Goal: Communication & Community: Answer question/provide support

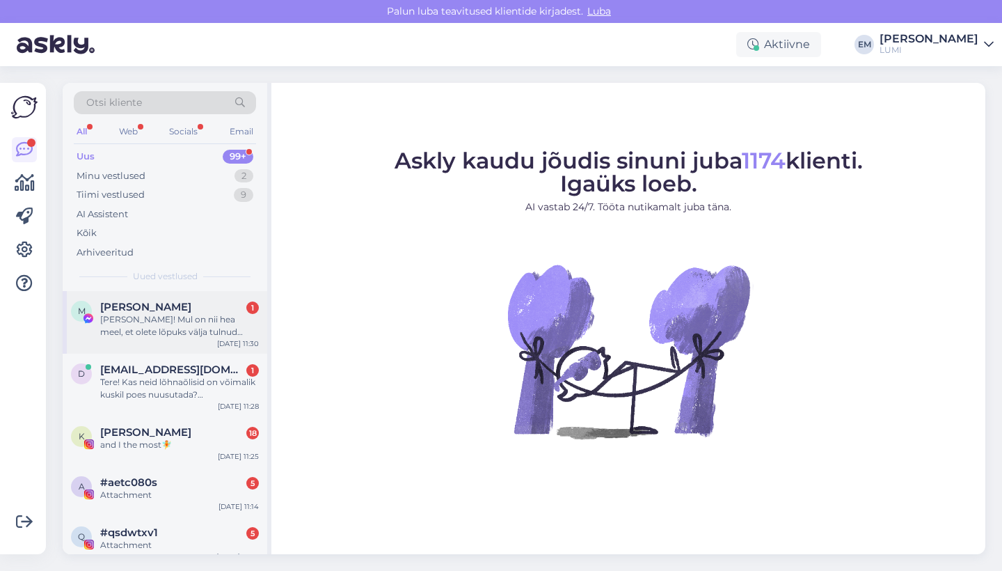
click at [194, 335] on div "[PERSON_NAME]! Mul on nii hea meel, et olete lõpuks välja tulnud tooniva kreemi…" at bounding box center [179, 325] width 159 height 25
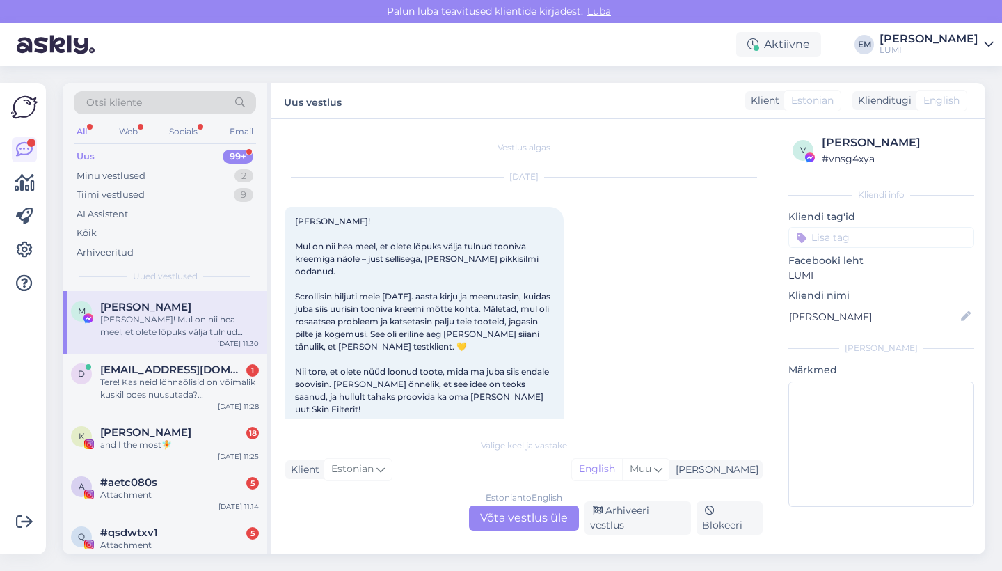
scroll to position [29, 0]
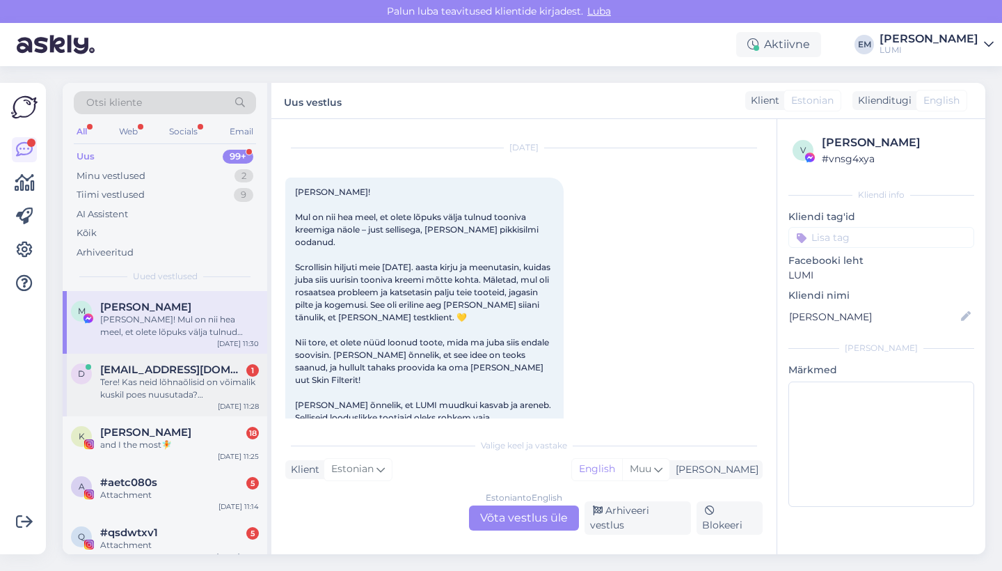
click at [191, 371] on span "[EMAIL_ADDRESS][DOMAIN_NAME]" at bounding box center [172, 369] width 145 height 13
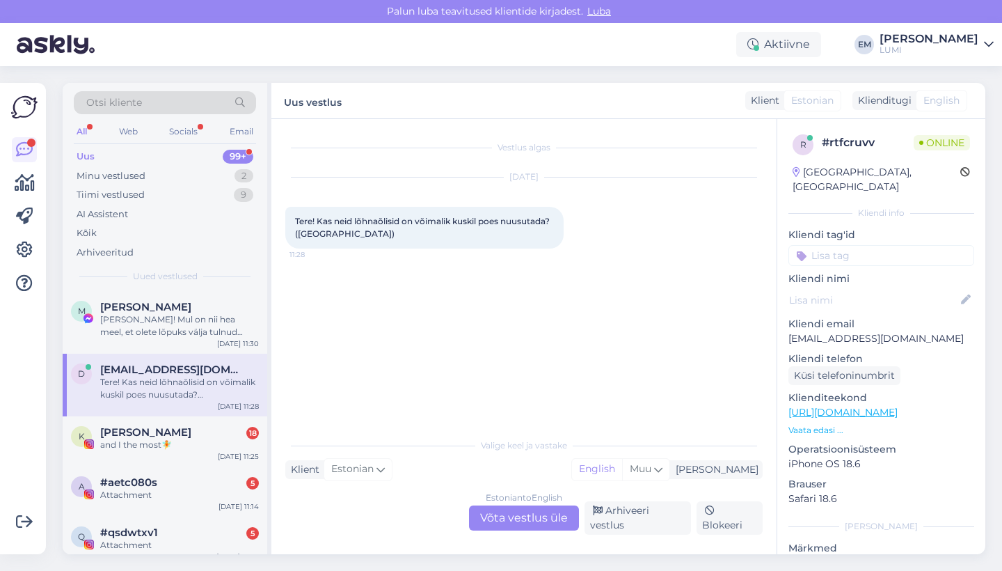
click at [508, 530] on div "Estonian to English Võta vestlus üle" at bounding box center [524, 517] width 110 height 25
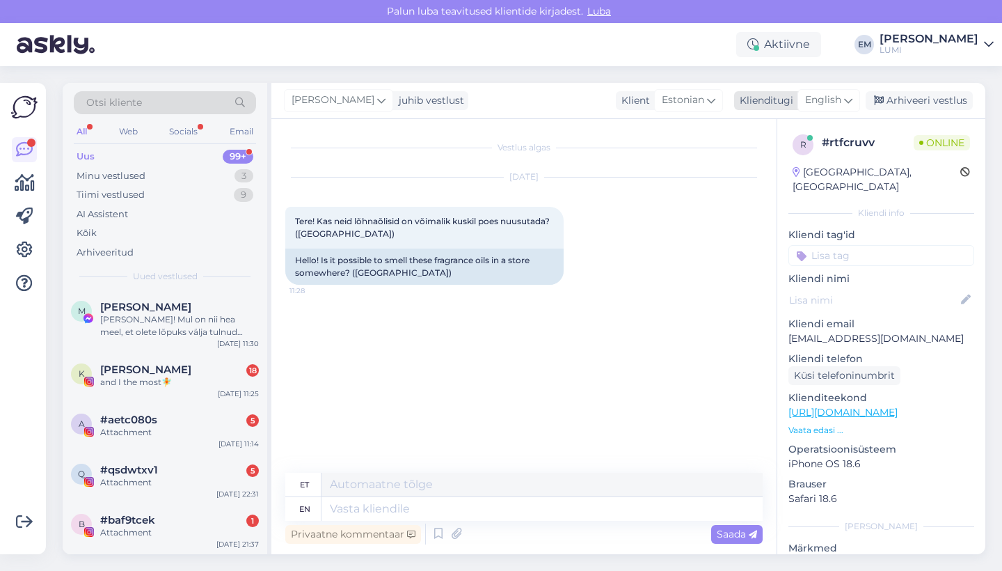
click at [828, 99] on span "English" at bounding box center [823, 100] width 36 height 15
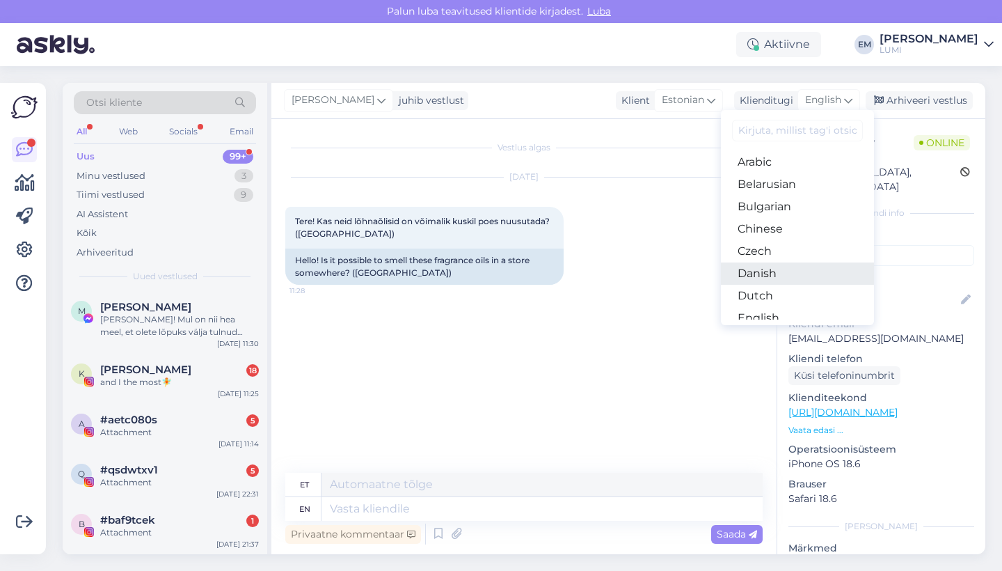
scroll to position [80, 0]
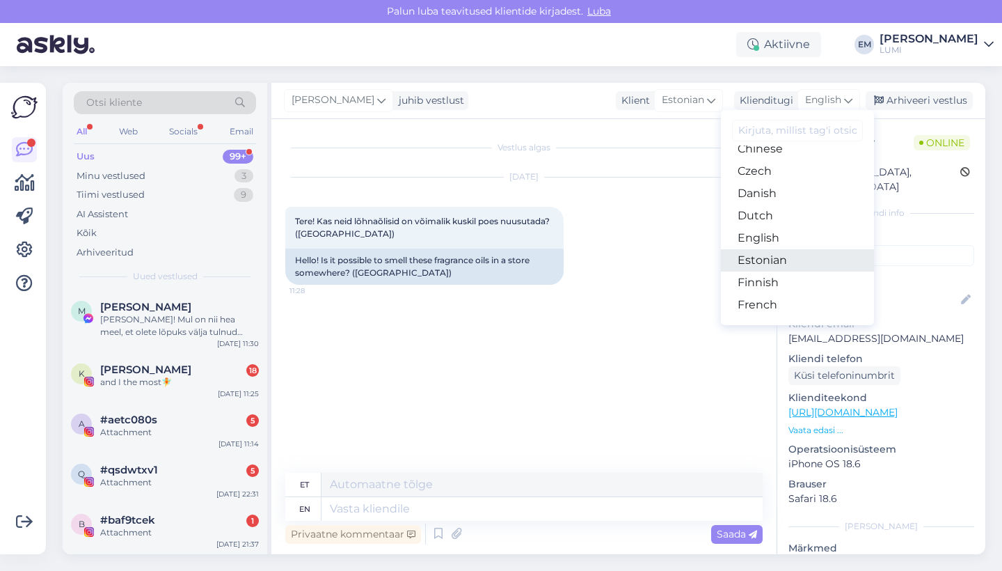
click at [786, 261] on link "Estonian" at bounding box center [797, 260] width 153 height 22
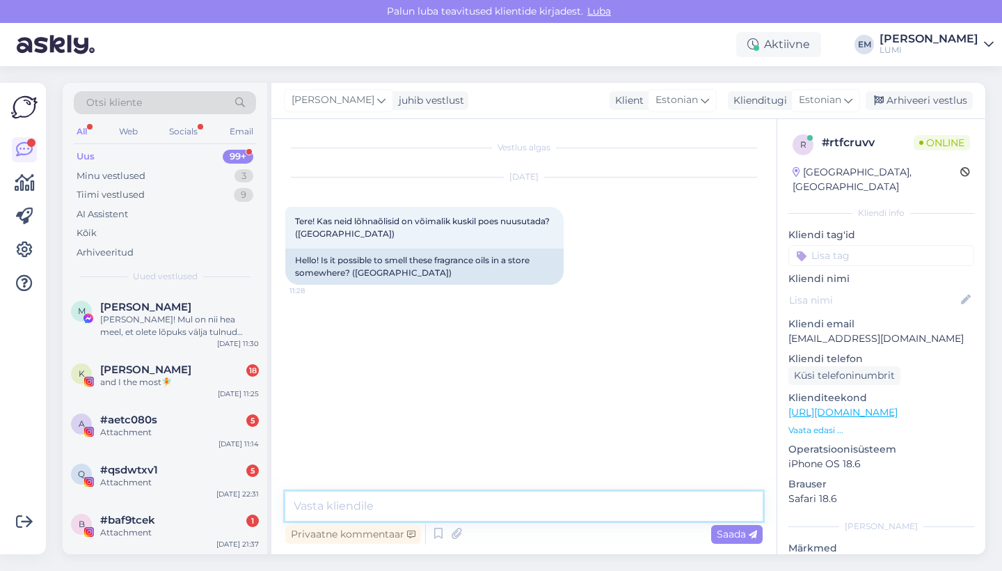
click at [427, 504] on textarea at bounding box center [523, 505] width 477 height 29
drag, startPoint x: 459, startPoint y: 505, endPoint x: 387, endPoint y: 499, distance: 72.6
click at [387, 499] on textarea "Tere! Jah, meie esinduspoes" at bounding box center [523, 505] width 477 height 29
click at [478, 504] on textarea "Tere! Jah, meie esinduspoes" at bounding box center [523, 505] width 477 height 29
click at [595, 505] on textarea "Tere! Jah, meie esinduspoes, aadressil Volta 1 :) Oleme taas-avatud alates 01.1…" at bounding box center [523, 505] width 477 height 29
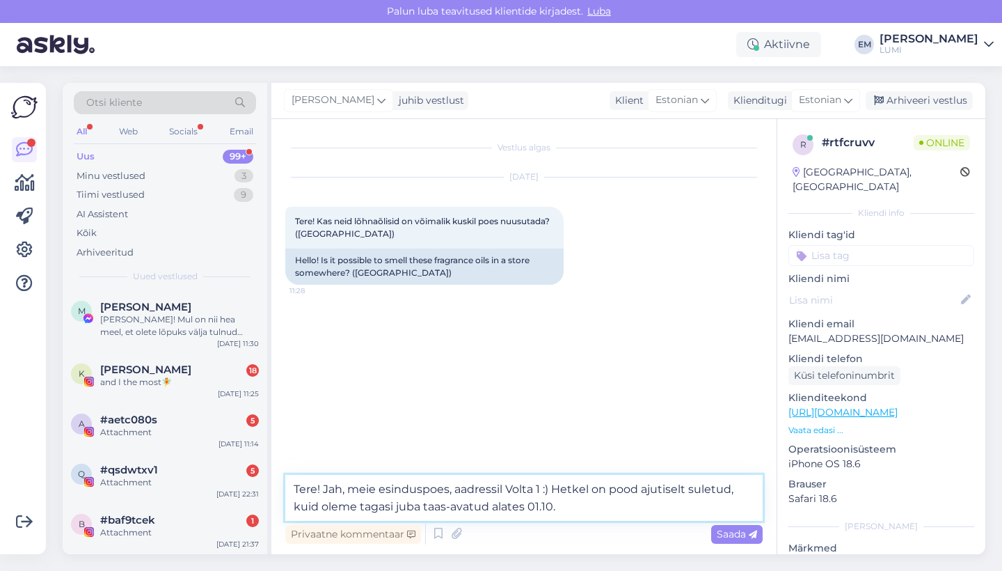
drag, startPoint x: 526, startPoint y: 508, endPoint x: 425, endPoint y: 508, distance: 100.9
click at [425, 508] on textarea "Tere! Jah, meie esinduspoes, aadressil Volta 1 :) Hetkel on pood ajutiselt sule…" at bounding box center [523, 498] width 477 height 46
click at [435, 502] on textarea "Tere! Jah, meie esinduspoes, aadressil Volta 1 :) Hetkel on pood ajutiselt sule…" at bounding box center [523, 498] width 477 height 46
click at [469, 514] on textarea "Tere! Jah, meie esinduspoes, aadressil Volta 1 :) Hetkel on pood ajutiselt sule…" at bounding box center [523, 498] width 477 height 46
click at [433, 501] on textarea "Tere! Jah, meie esinduspoes, aadressil Volta 1 :) Hetkel on pood ajutiselt sule…" at bounding box center [523, 498] width 477 height 46
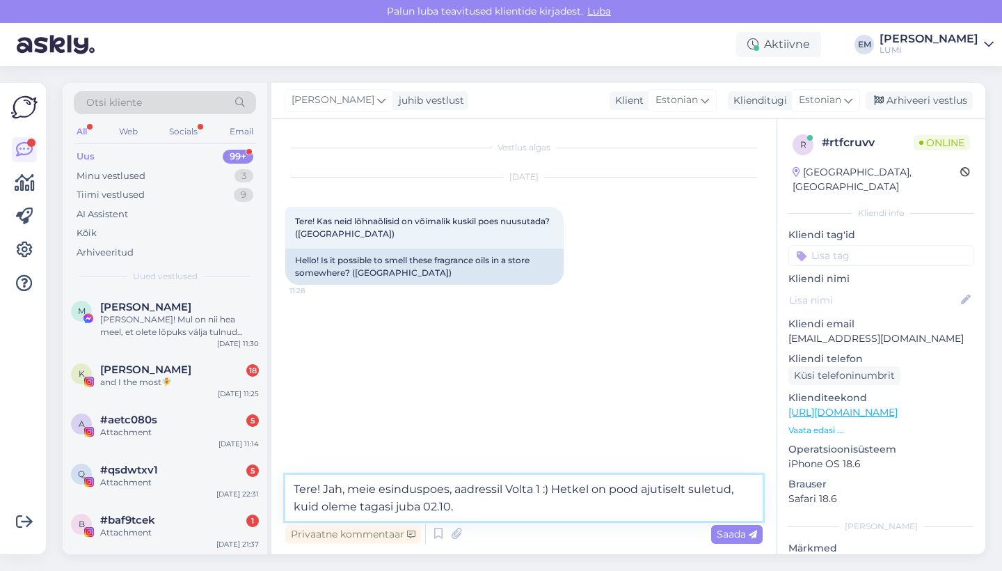
click at [464, 500] on textarea "Tere! Jah, meie esinduspoes, aadressil Volta 1 :) Hetkel on pood ajutiselt sule…" at bounding box center [523, 498] width 477 height 46
click at [370, 509] on textarea "Tere! Jah, meie esinduspoes, aadressil Volta 1 :) Hetkel on pood ajutiselt sule…" at bounding box center [523, 498] width 477 height 46
drag, startPoint x: 508, startPoint y: 509, endPoint x: 443, endPoint y: 509, distance: 65.4
click at [443, 509] on textarea "Tere! Jah, meie esinduspoes, aadressil Volta 1 :) Hetkel on pood ajutiselt sule…" at bounding box center [523, 498] width 477 height 46
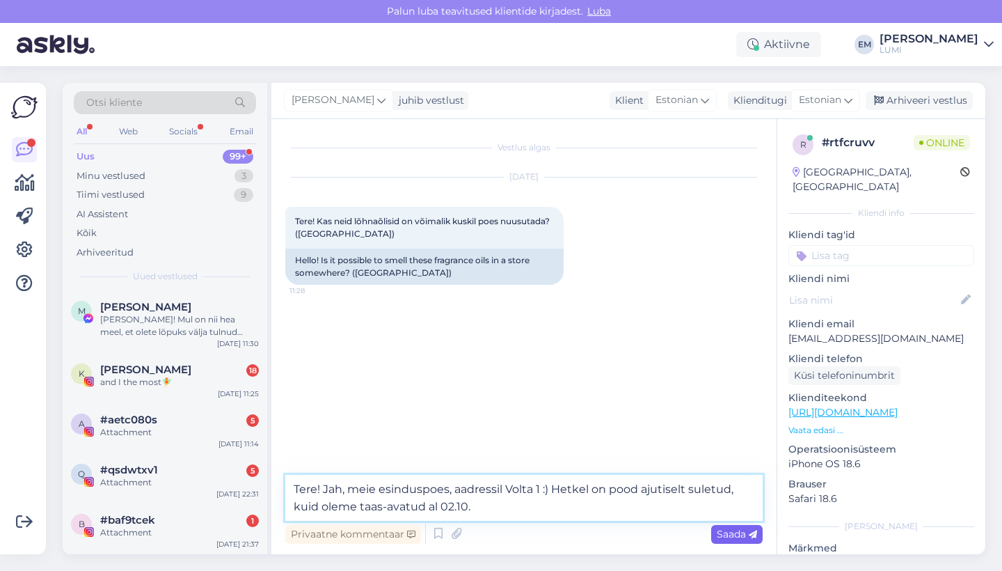
type textarea "Tere! Jah, meie esinduspoes, aadressil Volta 1 :) Hetkel on pood ajutiselt sule…"
click at [733, 532] on span "Saada" at bounding box center [737, 533] width 40 height 13
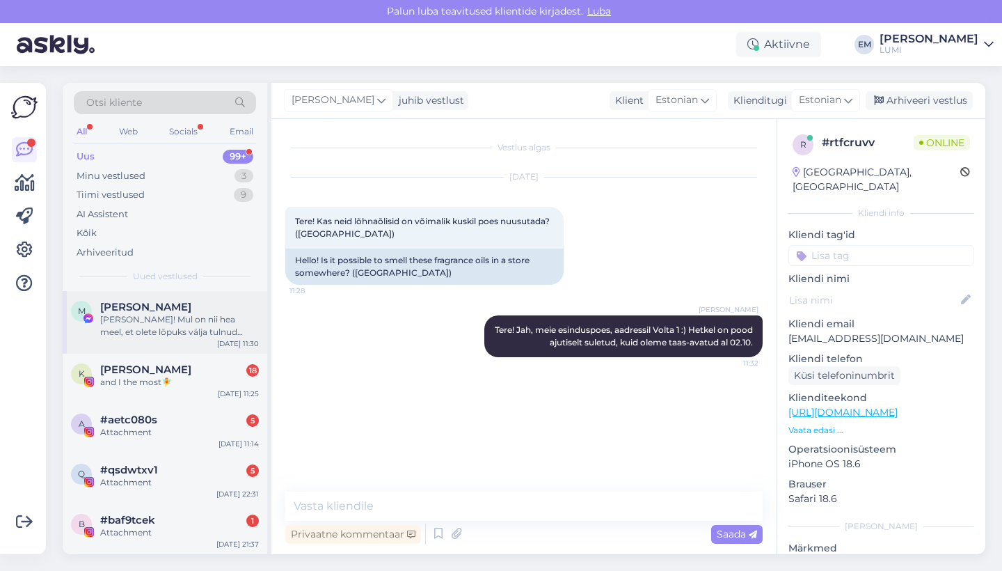
click at [150, 291] on div "M [PERSON_NAME]-[PERSON_NAME]! Mul on nii hea meel, et olete lõpuks välja tulnu…" at bounding box center [165, 322] width 205 height 63
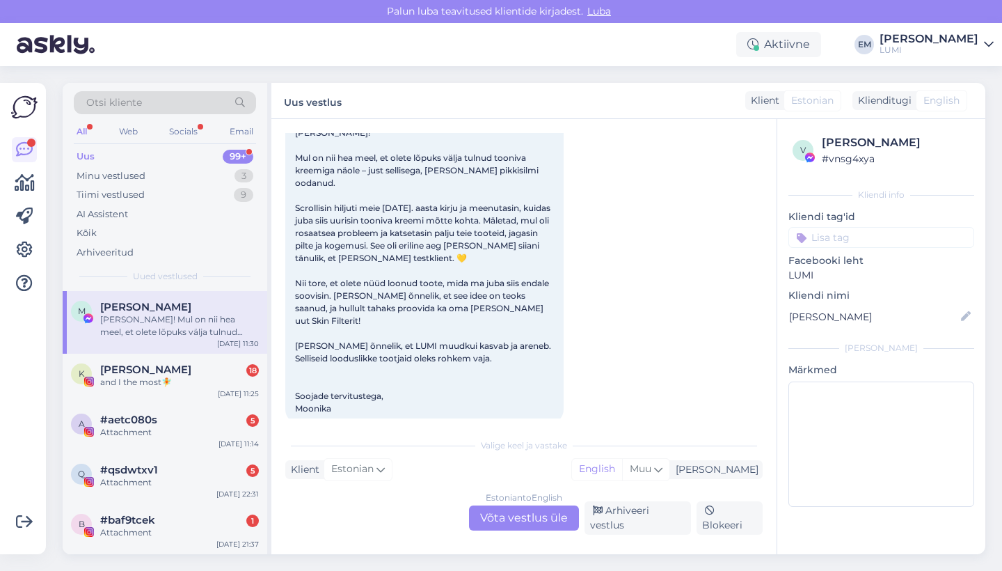
scroll to position [88, 0]
click at [189, 371] on span "[PERSON_NAME]" at bounding box center [145, 369] width 91 height 13
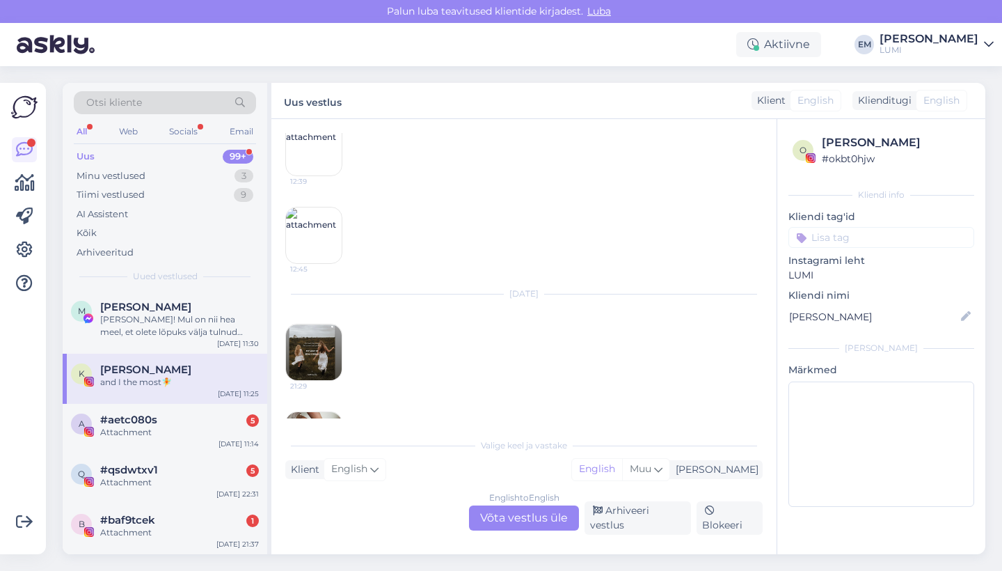
scroll to position [1649, 0]
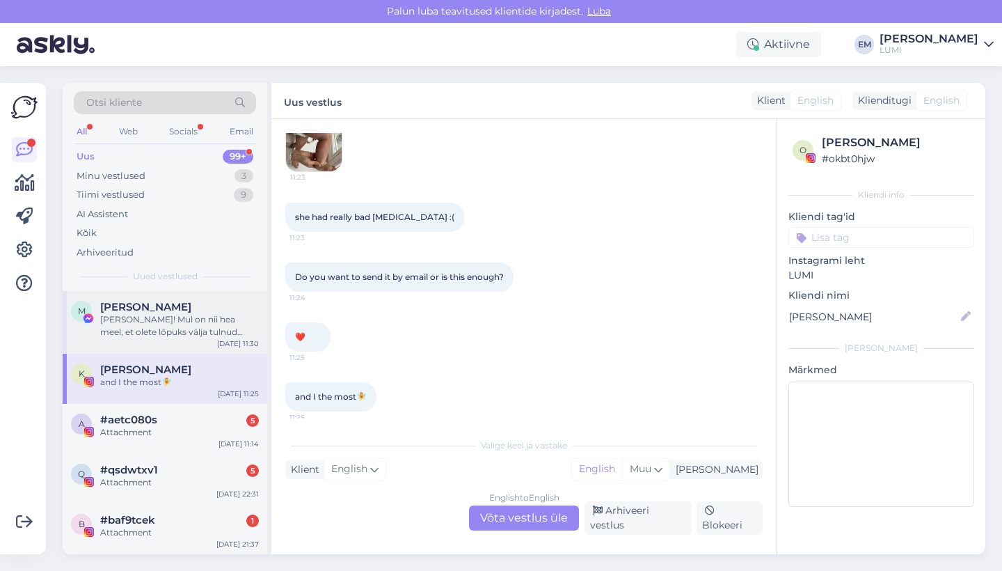
click at [186, 330] on div "[PERSON_NAME]! Mul on nii hea meel, et olete lõpuks välja tulnud tooniva kreemi…" at bounding box center [179, 325] width 159 height 25
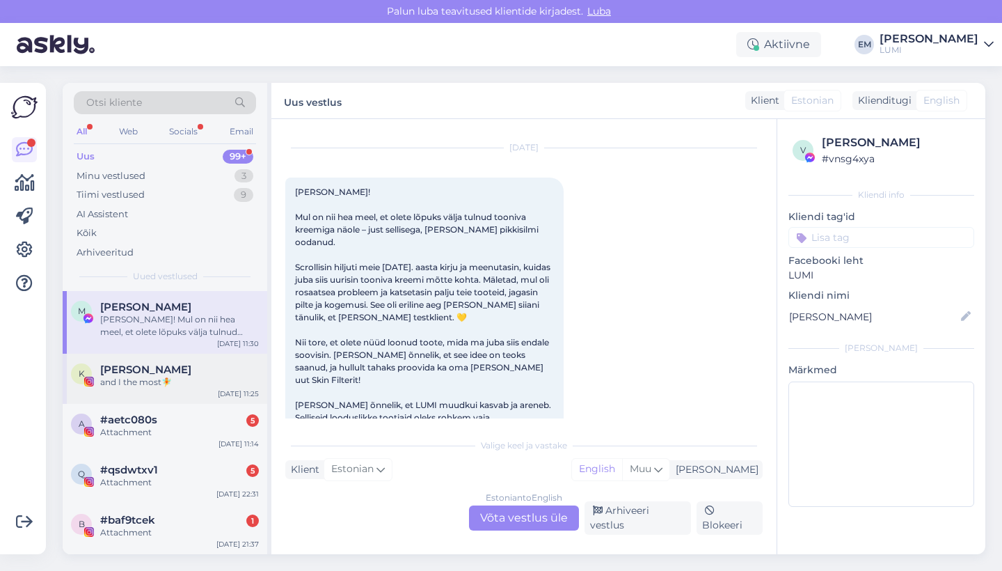
click at [166, 360] on div "K [PERSON_NAME] and I the most🧚 [DATE] 11:25" at bounding box center [165, 379] width 205 height 50
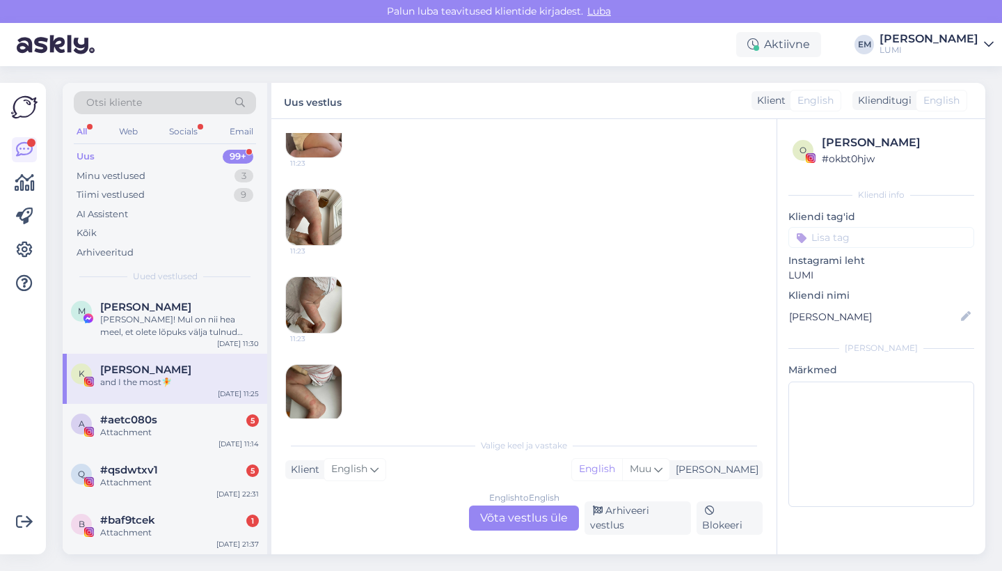
scroll to position [1227, 0]
click at [325, 230] on img at bounding box center [314, 215] width 56 height 56
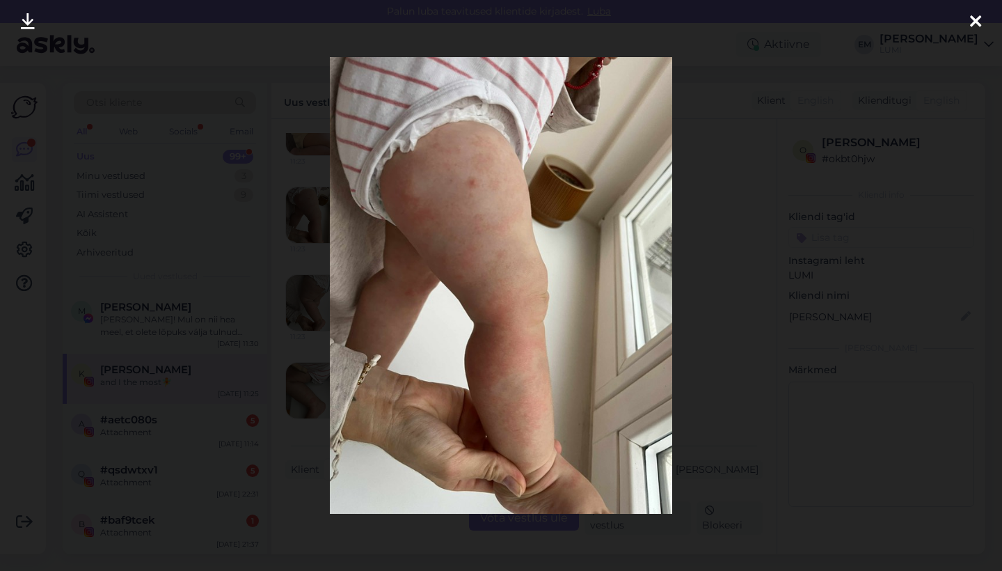
click at [780, 299] on div at bounding box center [501, 285] width 1002 height 571
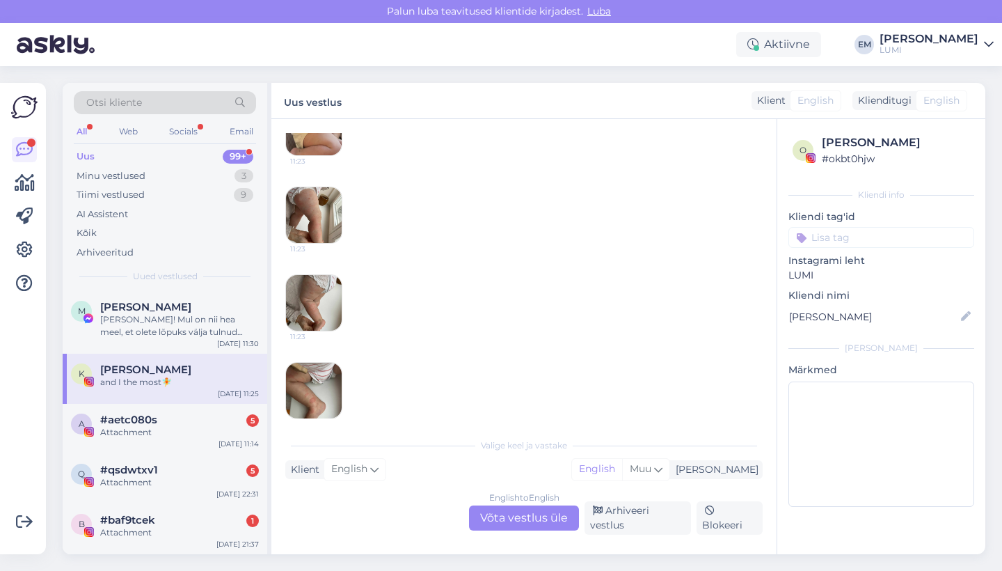
click at [322, 316] on img at bounding box center [314, 303] width 56 height 56
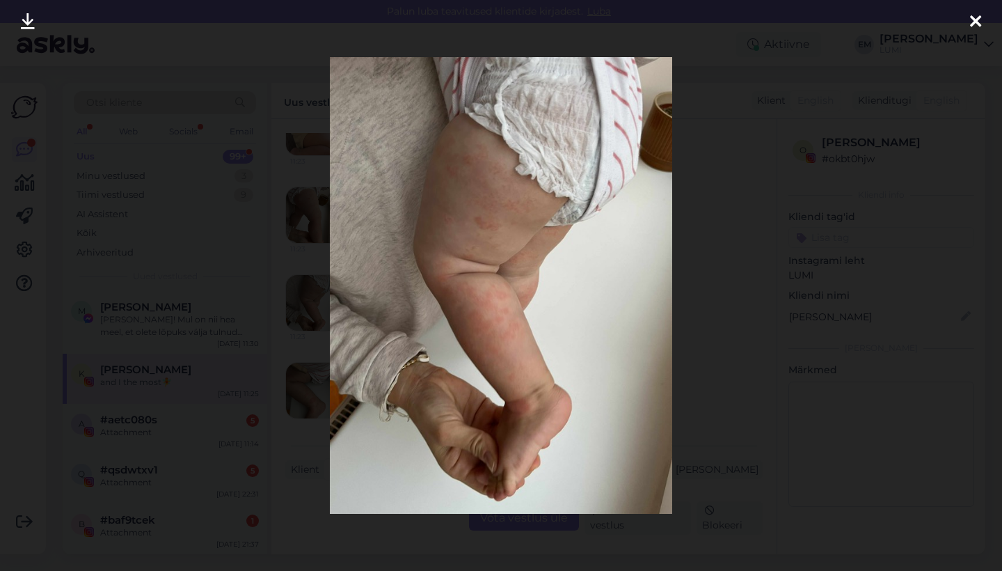
click at [766, 257] on div at bounding box center [501, 285] width 1002 height 571
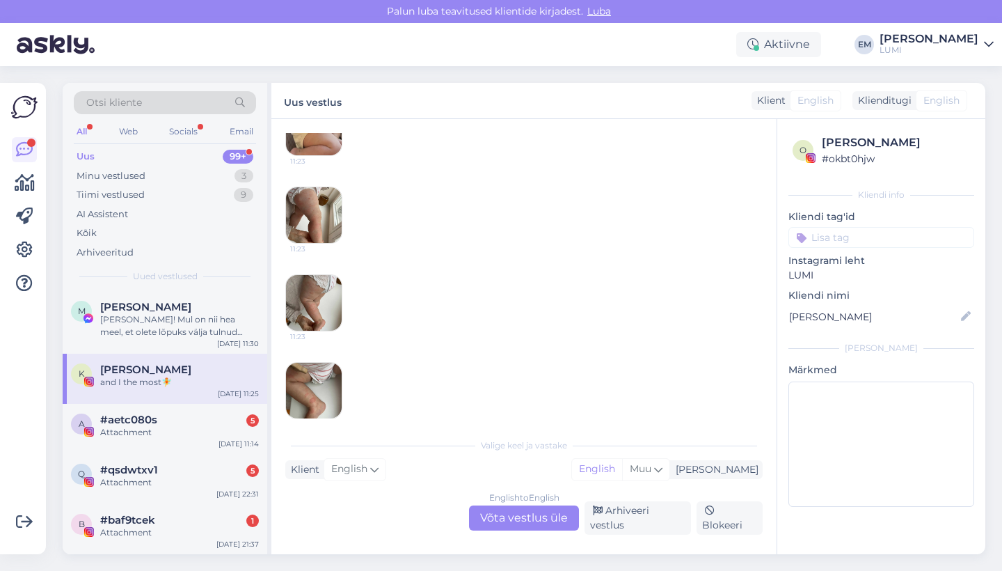
click at [301, 388] on img at bounding box center [314, 391] width 56 height 56
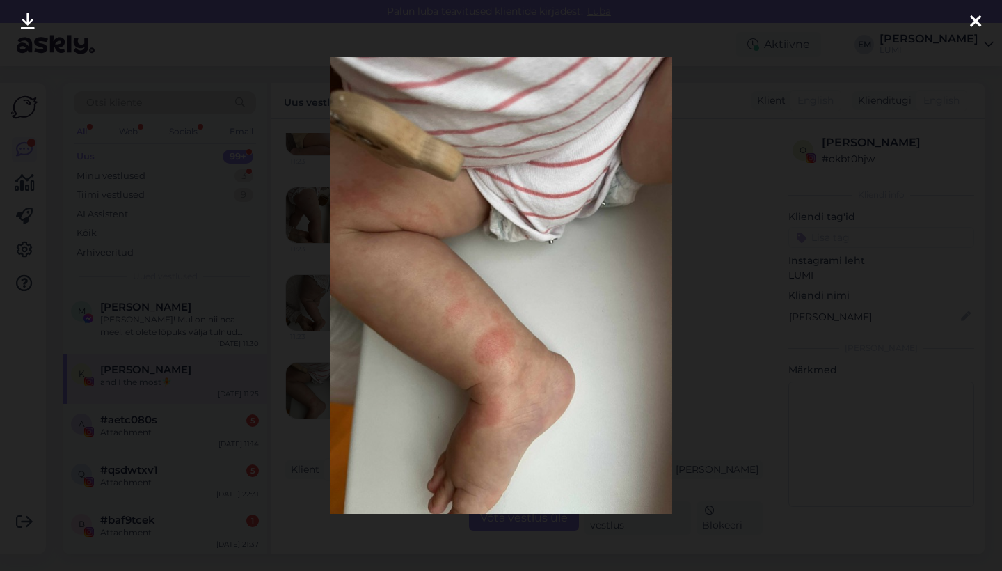
click at [812, 270] on div at bounding box center [501, 285] width 1002 height 571
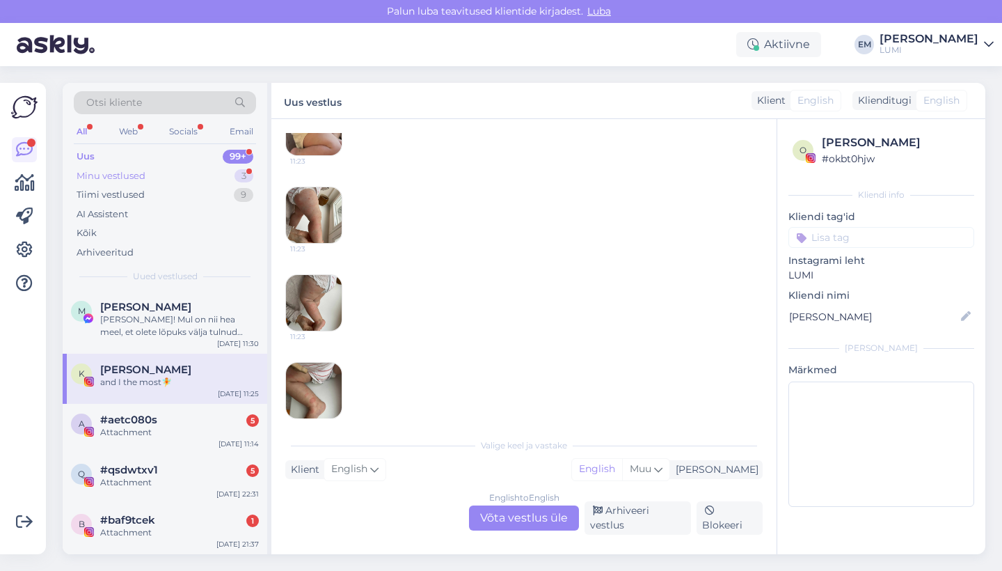
click at [166, 169] on div "Minu vestlused 3" at bounding box center [165, 175] width 182 height 19
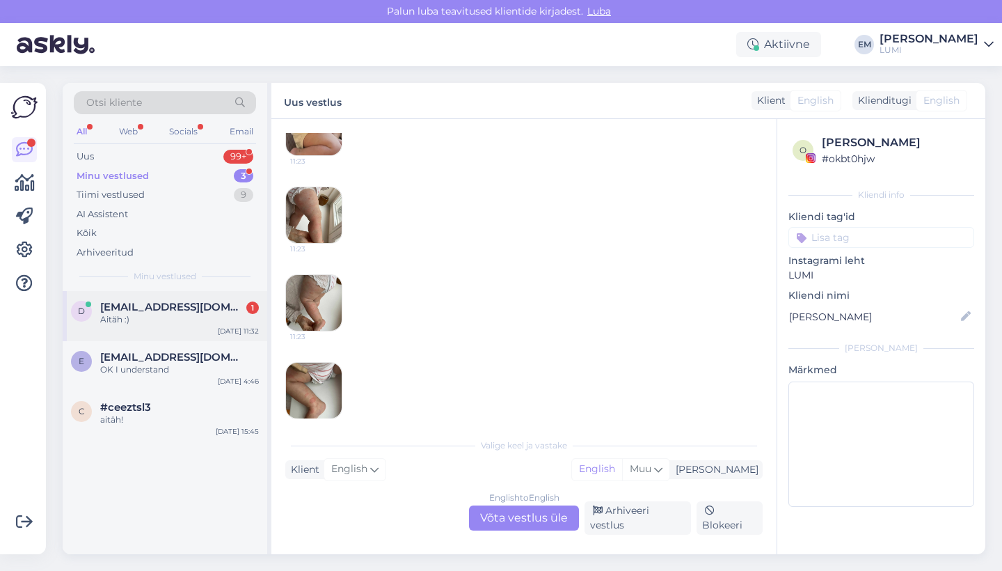
click at [157, 303] on span "[EMAIL_ADDRESS][DOMAIN_NAME]" at bounding box center [172, 307] width 145 height 13
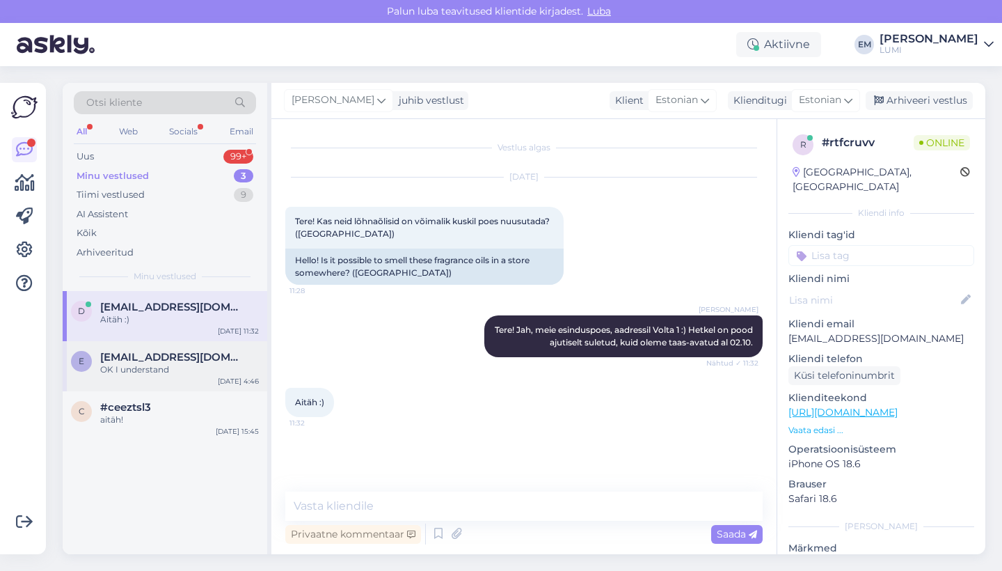
click at [155, 377] on div "e [EMAIL_ADDRESS][DOMAIN_NAME] OK I understand [DATE] 4:46" at bounding box center [165, 366] width 205 height 50
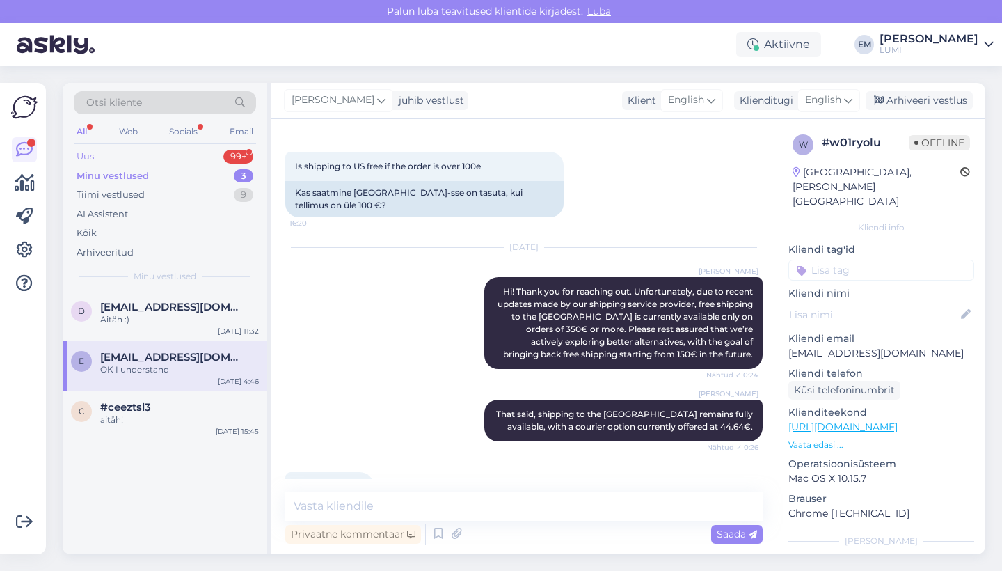
click at [233, 152] on div "99+" at bounding box center [238, 157] width 30 height 14
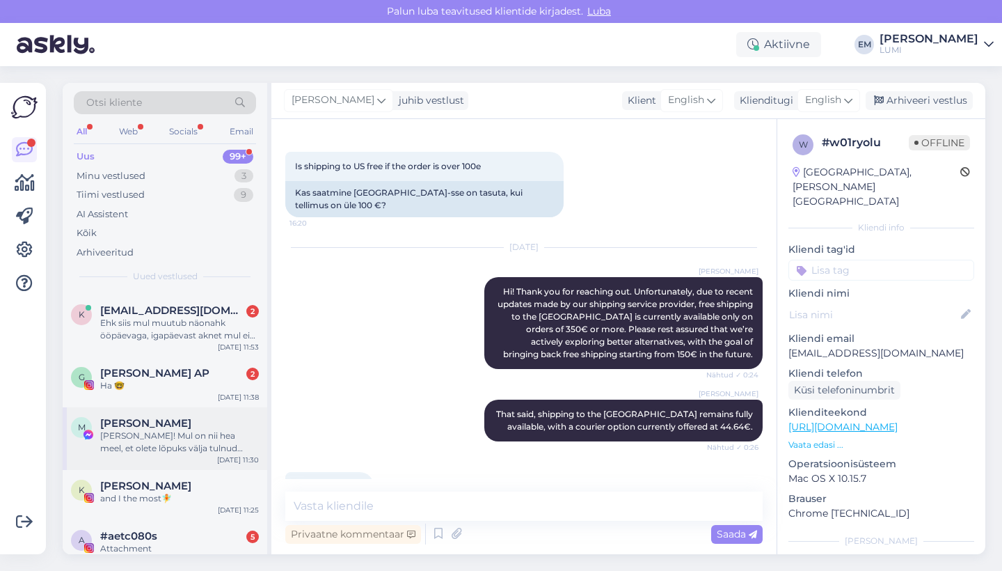
scroll to position [37, 0]
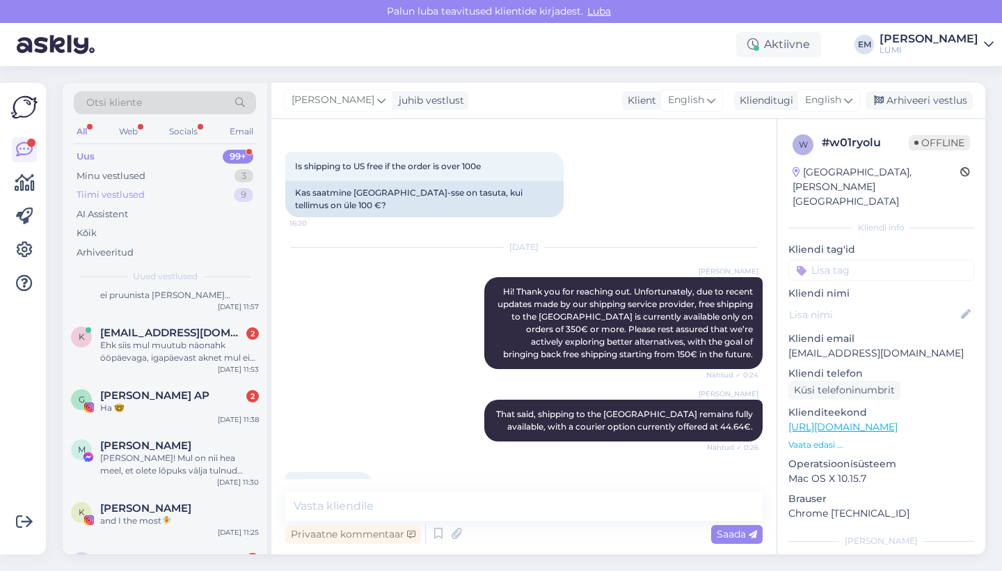
click at [174, 196] on div "Tiimi vestlused 9" at bounding box center [165, 194] width 182 height 19
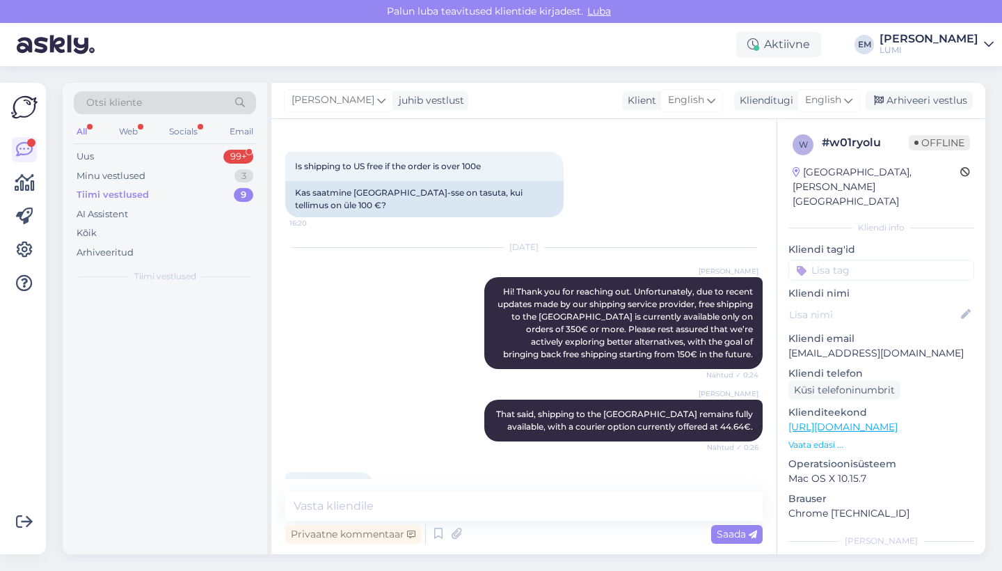
scroll to position [0, 0]
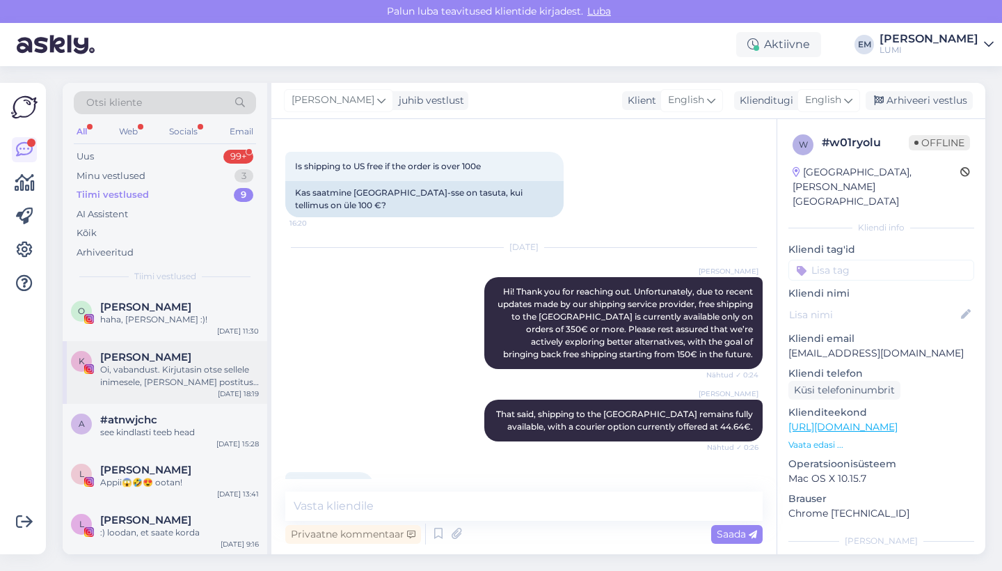
click at [157, 360] on span "[PERSON_NAME]" at bounding box center [145, 357] width 91 height 13
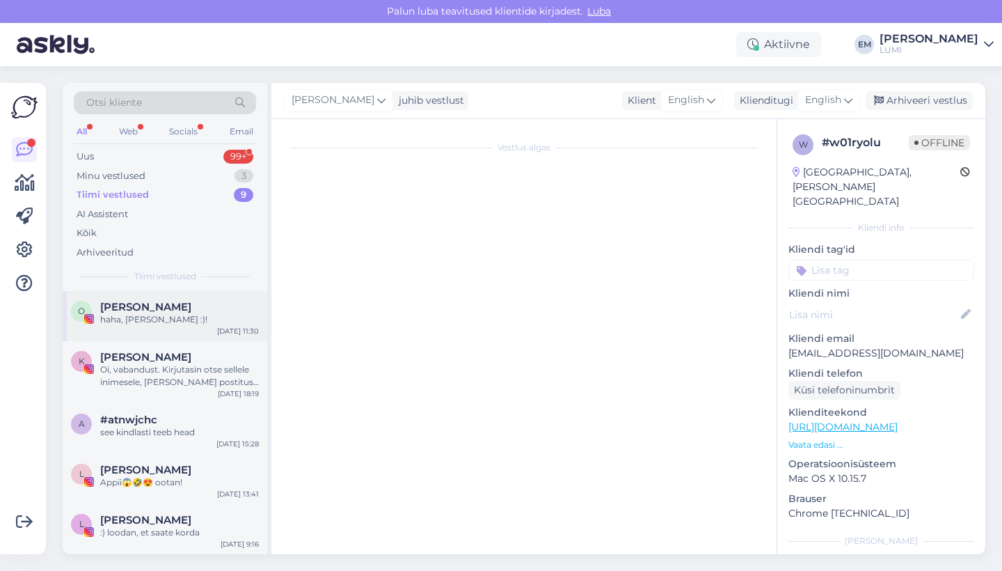
click at [163, 291] on div "O [PERSON_NAME], [PERSON_NAME] :)! [DATE] 11:30" at bounding box center [165, 316] width 205 height 50
click at [183, 315] on div "haha, [PERSON_NAME] :)!" at bounding box center [179, 319] width 159 height 13
click at [184, 372] on div "Oi, vabandust. Kirjutasin otse sellele inimesele, [PERSON_NAME] postitus see on…" at bounding box center [179, 375] width 159 height 25
click at [185, 446] on div "a #atnwjchc see kindlasti teeb head [DATE] 15:28" at bounding box center [165, 429] width 205 height 50
click at [203, 430] on div "see kindlasti teeb head" at bounding box center [179, 432] width 159 height 13
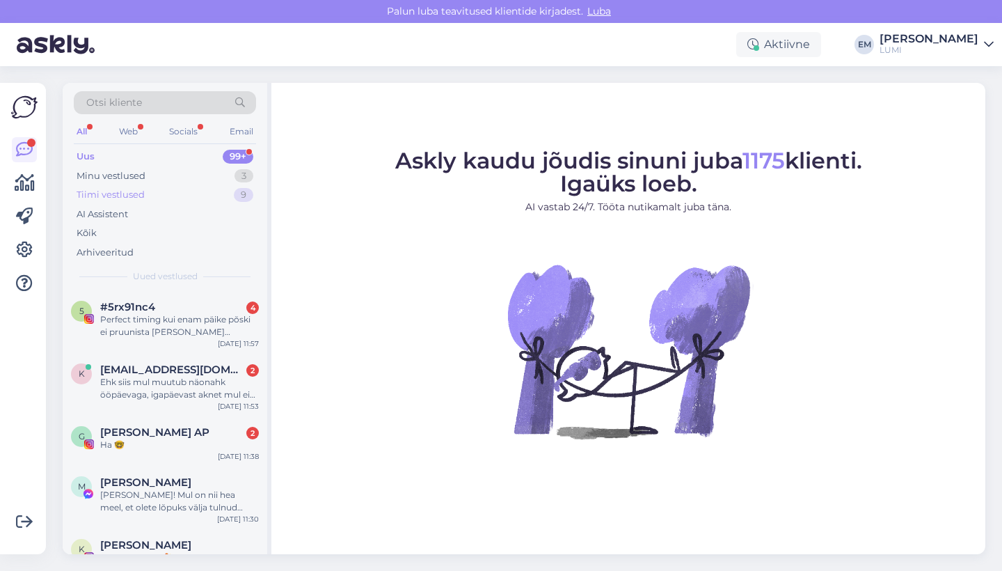
click at [200, 196] on div "Tiimi vestlused 9" at bounding box center [165, 194] width 182 height 19
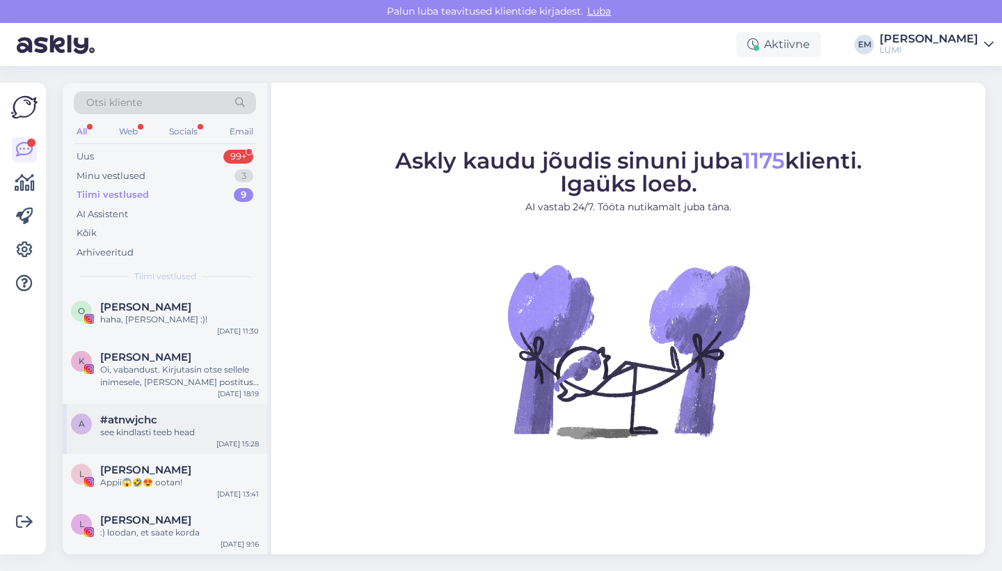
click at [170, 422] on div "#atnwjchc" at bounding box center [179, 419] width 159 height 13
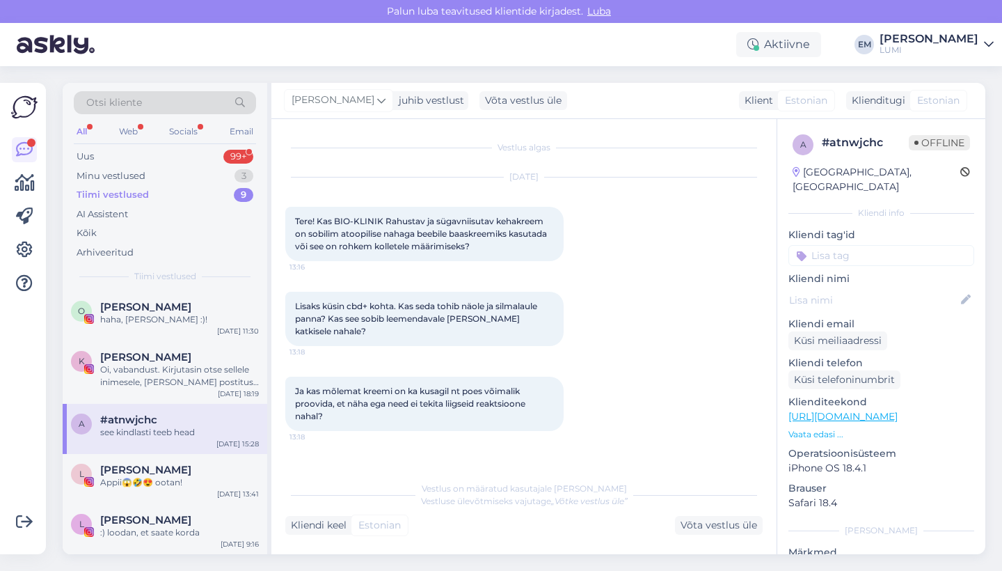
scroll to position [2266, 0]
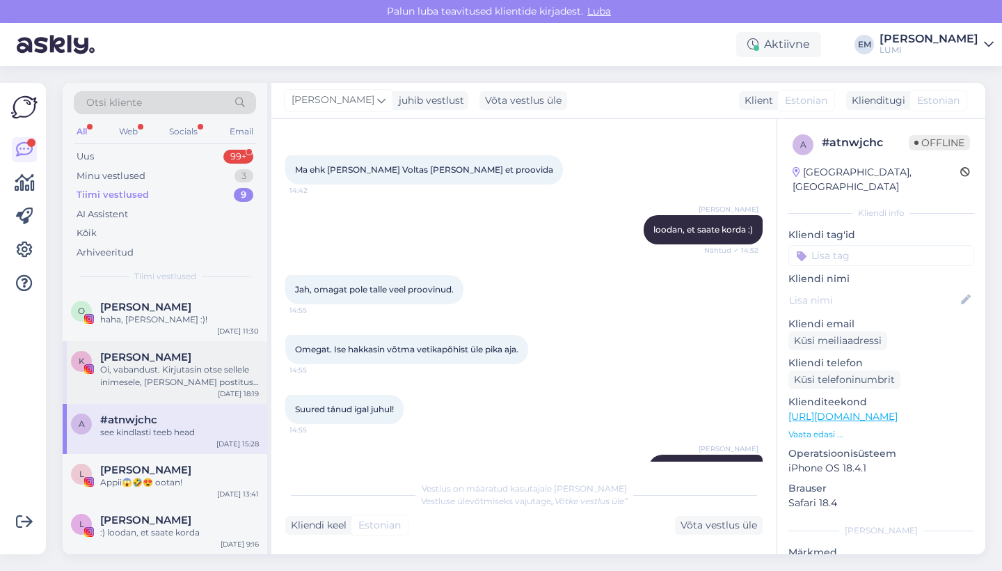
click at [173, 373] on div "Oi, vabandust. Kirjutasin otse sellele inimesele, [PERSON_NAME] postitus see on…" at bounding box center [179, 375] width 159 height 25
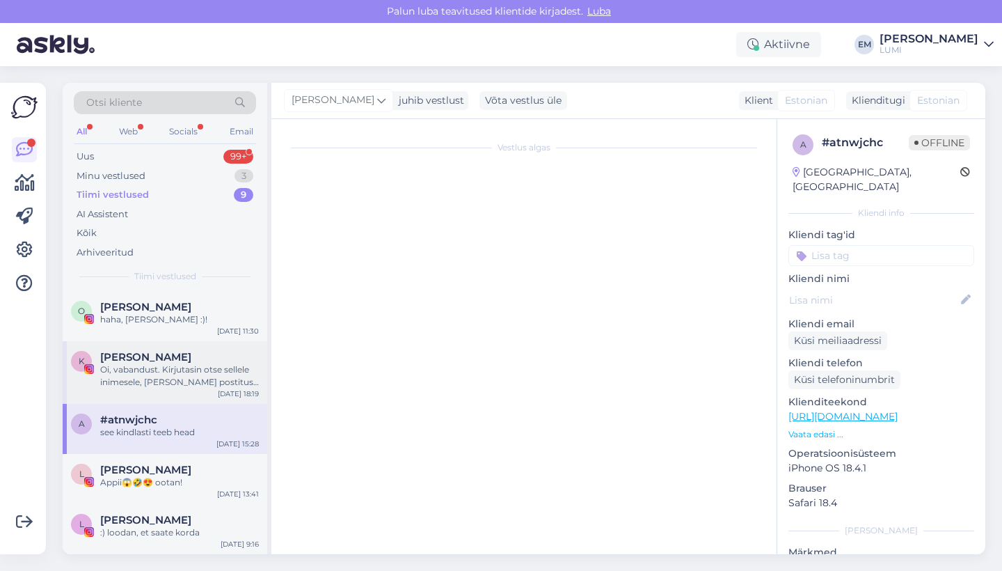
scroll to position [0, 0]
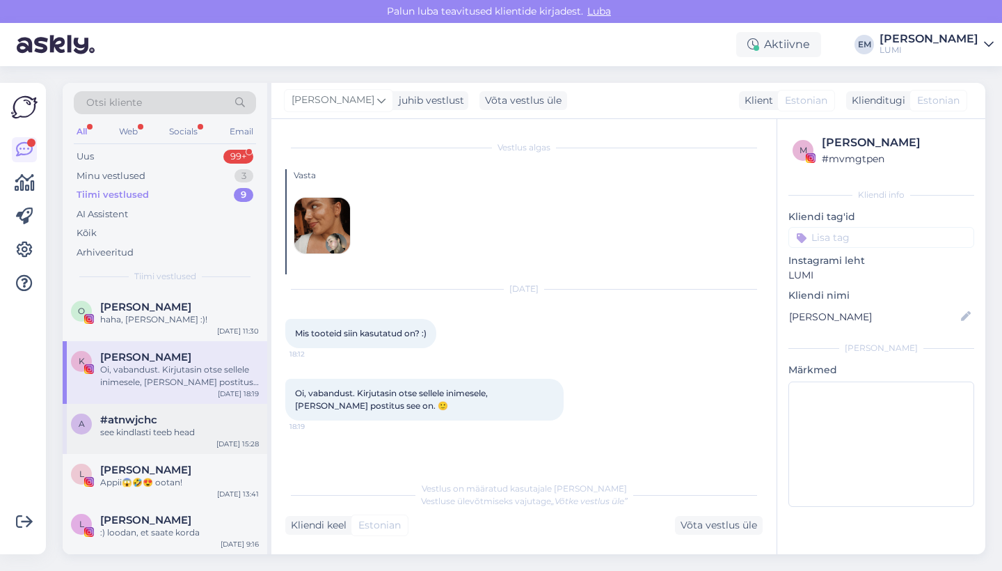
click at [180, 406] on div "a #atnwjchc see kindlasti teeb head [DATE] 15:28" at bounding box center [165, 429] width 205 height 50
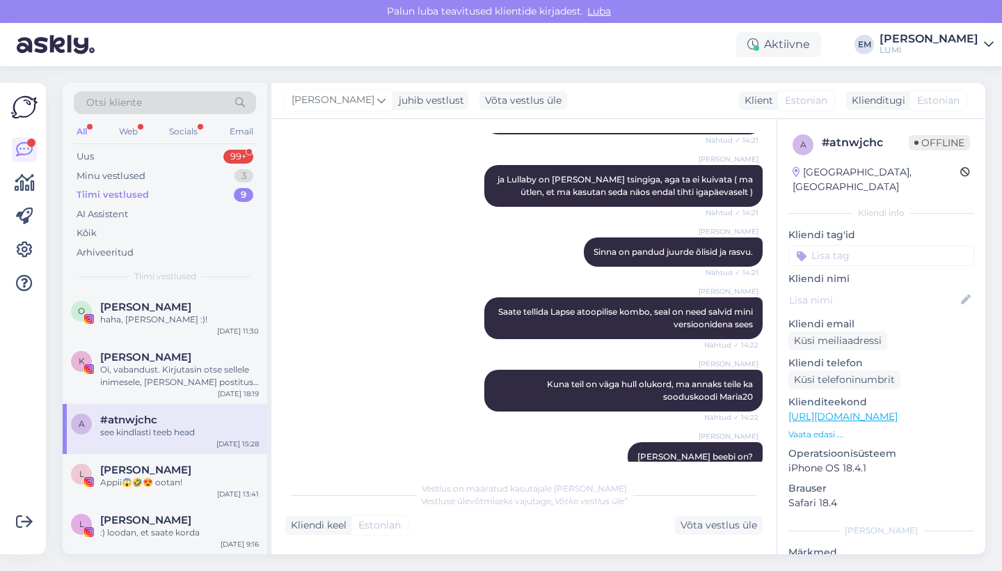
scroll to position [1414, 0]
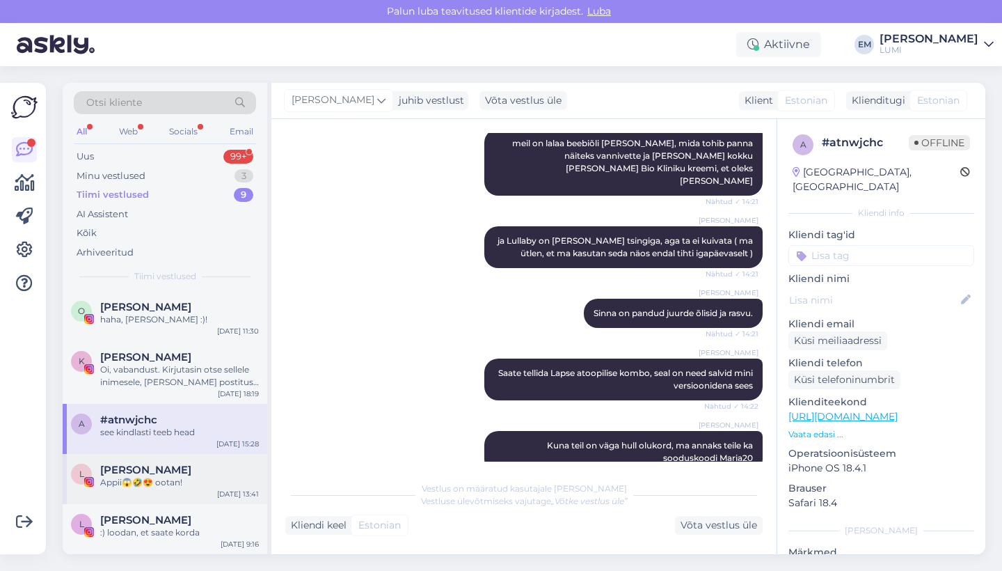
click at [162, 472] on div "[PERSON_NAME]" at bounding box center [179, 469] width 159 height 13
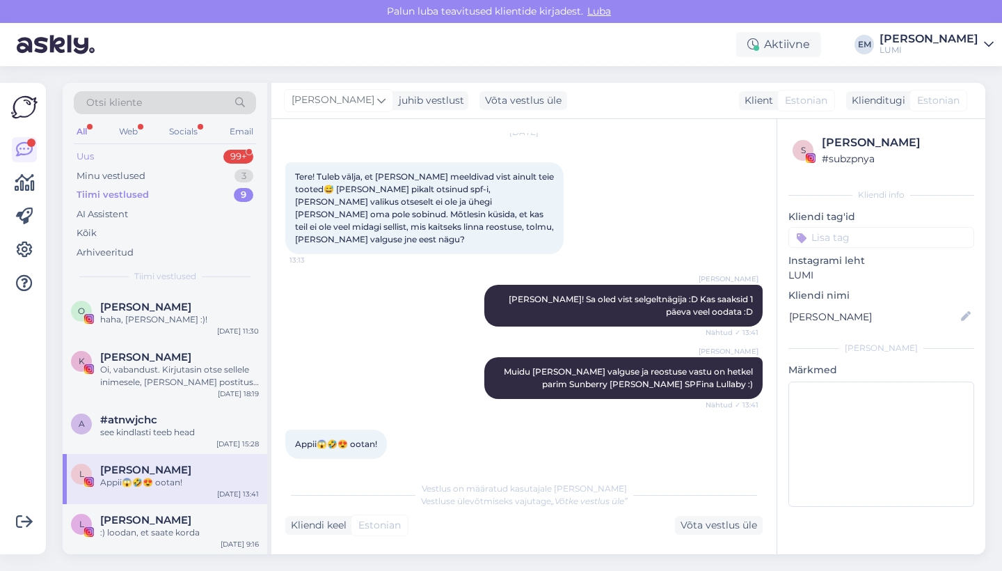
click at [127, 157] on div "Uus 99+" at bounding box center [165, 156] width 182 height 19
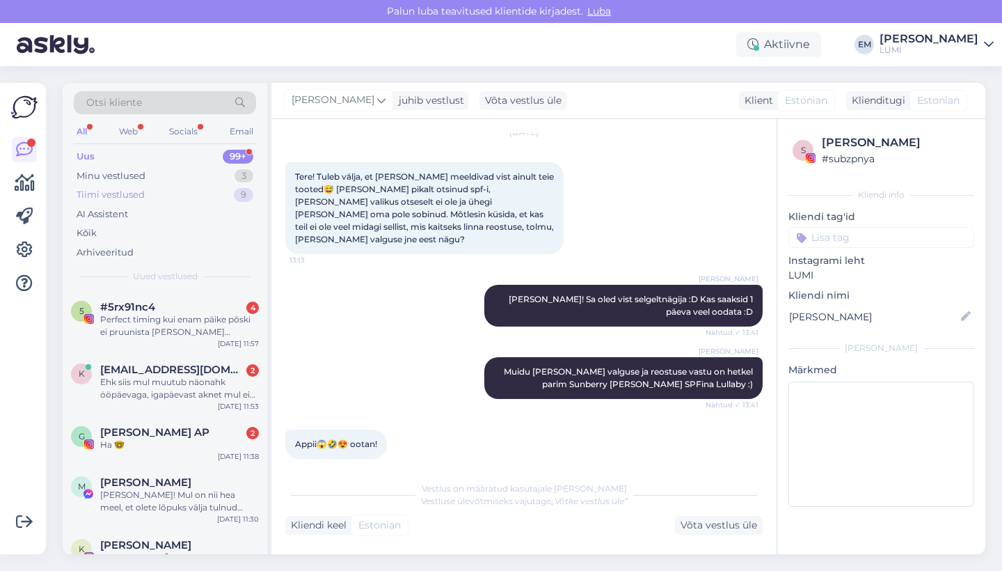
click at [138, 196] on div "Tiimi vestlused" at bounding box center [111, 195] width 68 height 14
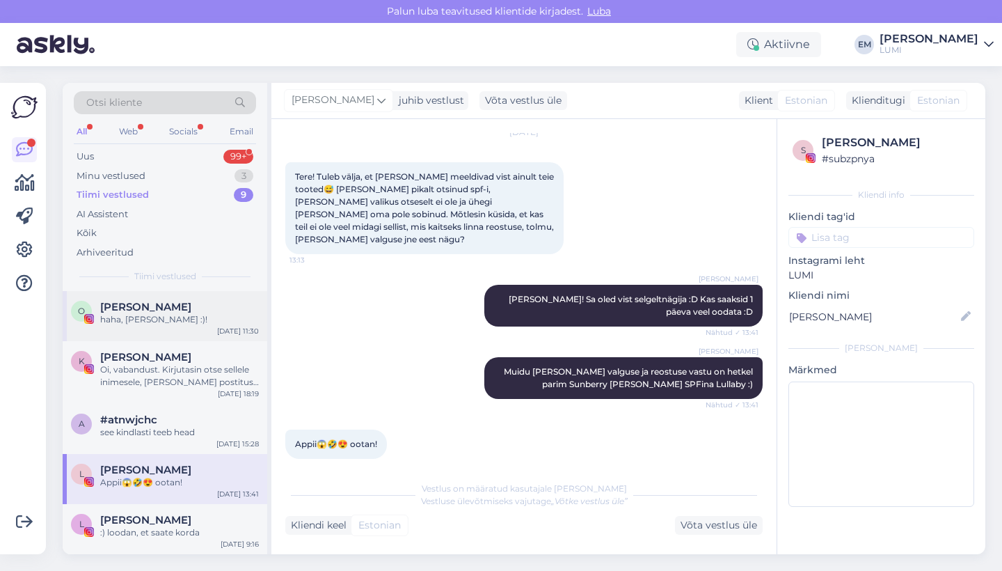
click at [161, 308] on div "[PERSON_NAME]" at bounding box center [179, 307] width 159 height 13
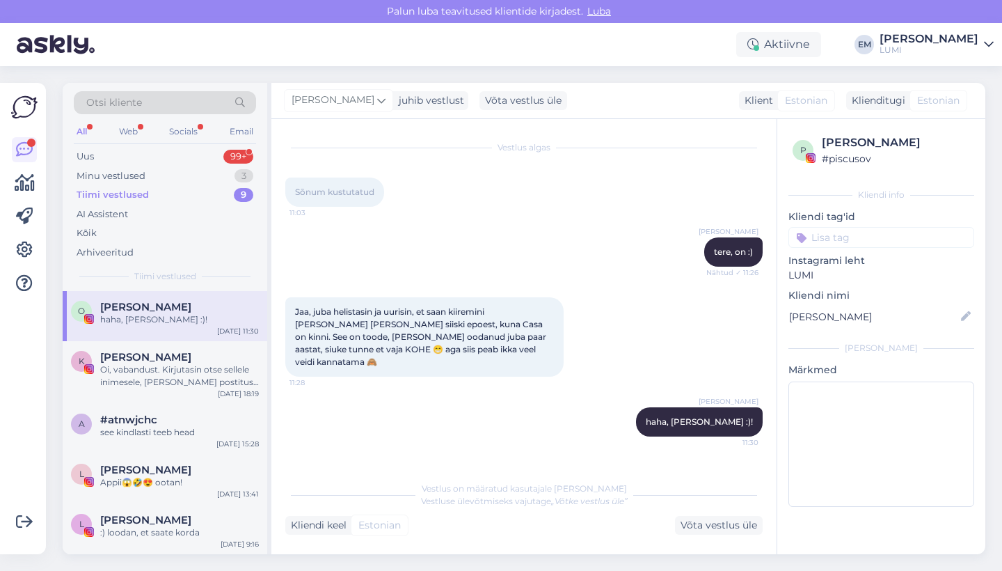
scroll to position [0, 0]
click at [161, 151] on div "Uus 99+" at bounding box center [165, 156] width 182 height 19
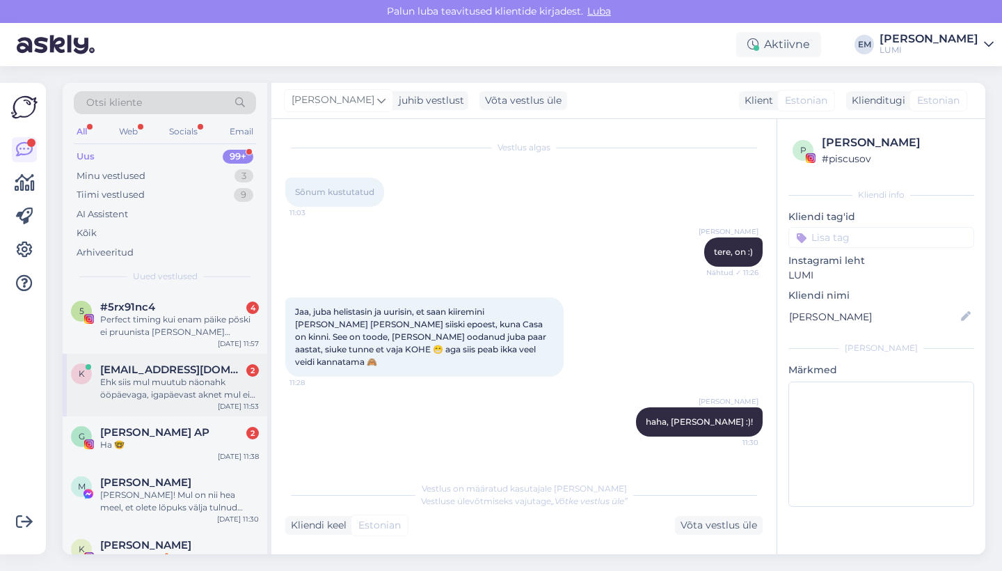
click at [167, 408] on div "K Kellyviilup@hotmail.com 2 Ehk siis mul muutub näonahk ööpäevaga, igapäevast a…" at bounding box center [165, 385] width 205 height 63
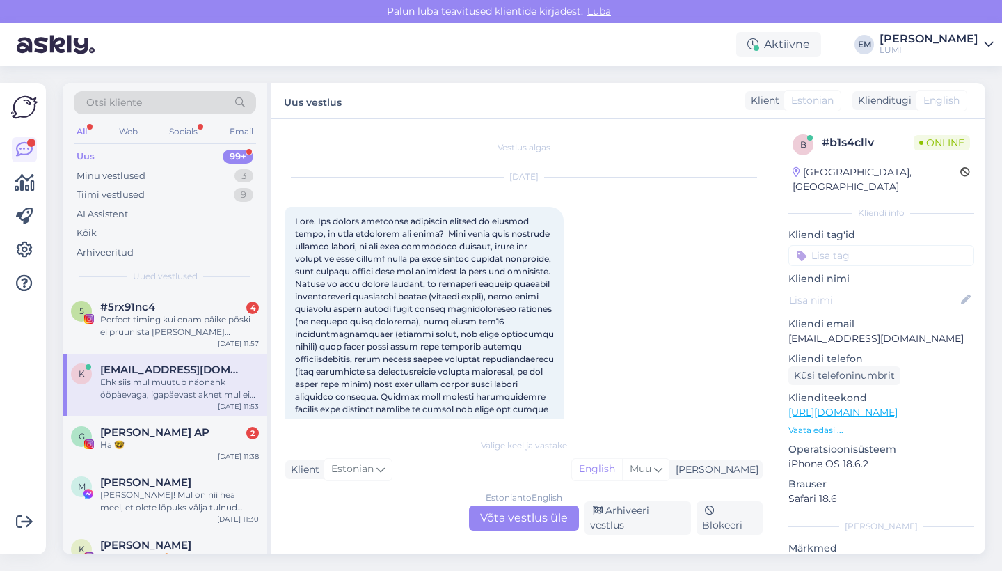
click at [506, 516] on div "Estonian to English Võta vestlus üle" at bounding box center [524, 517] width 110 height 25
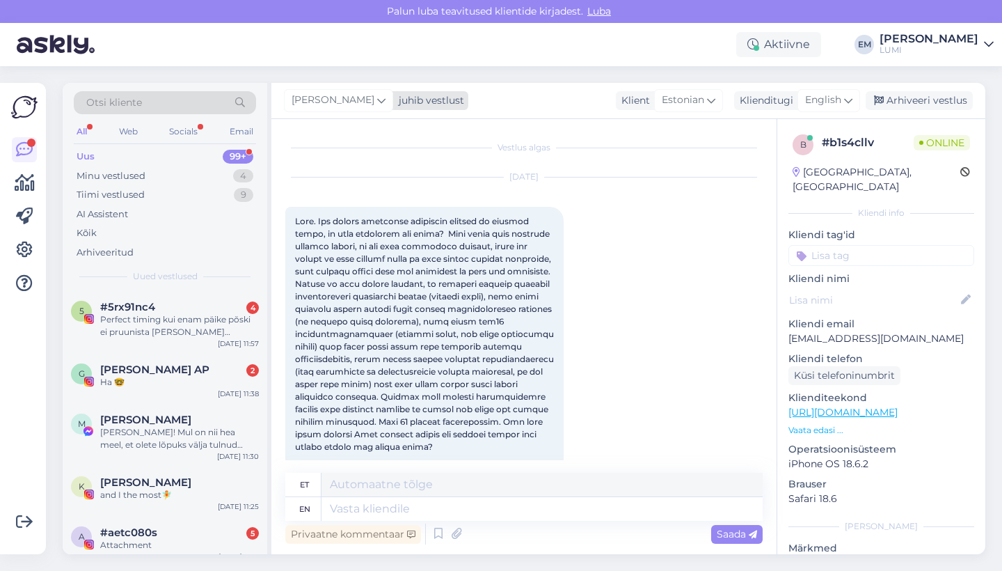
click at [338, 110] on div "[PERSON_NAME]" at bounding box center [338, 100] width 109 height 22
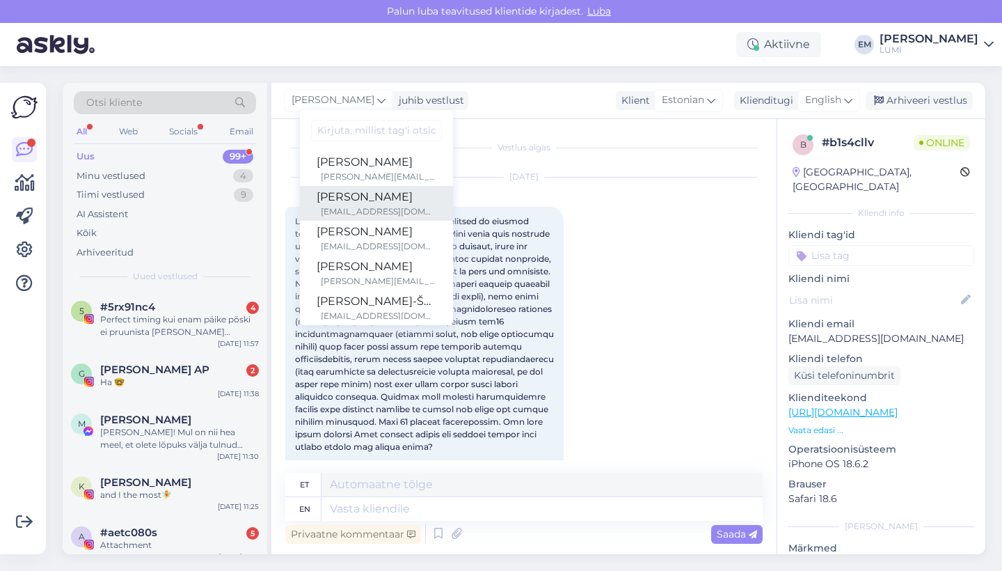
click at [351, 209] on div "maarjaserg@luminordic.com" at bounding box center [379, 211] width 116 height 13
